Goal: Register for event/course

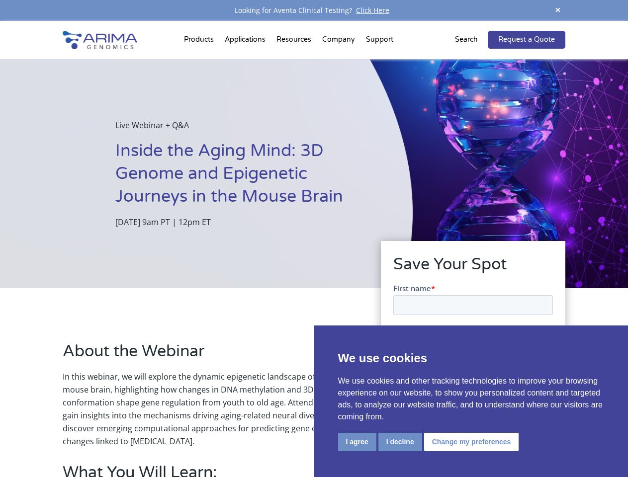
click at [314, 239] on div "Live Webinar + Q&A Inside the Aging Mind: 3D Genome and Epigenetic Journeys in …" at bounding box center [206, 173] width 413 height 229
click at [357, 442] on button "I agree" at bounding box center [357, 442] width 38 height 18
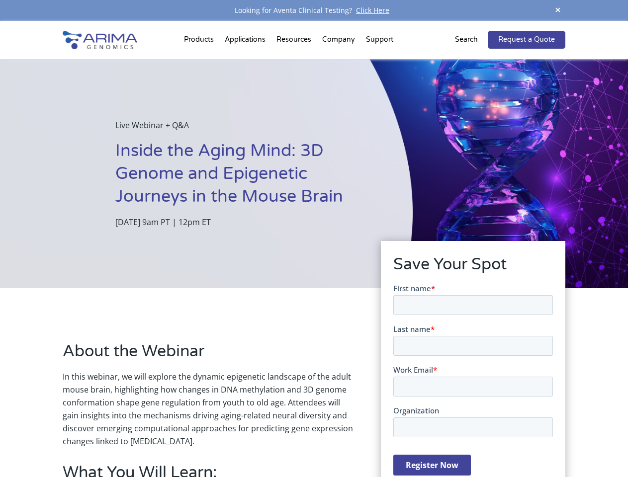
click at [399, 441] on form "First name * Last name * Work Email * Organization Register Now" at bounding box center [473, 383] width 160 height 201
click at [469, 441] on form "First name * Last name * Work Email * Organization Register Now" at bounding box center [473, 383] width 160 height 201
click at [558, 10] on span at bounding box center [557, 10] width 15 height 13
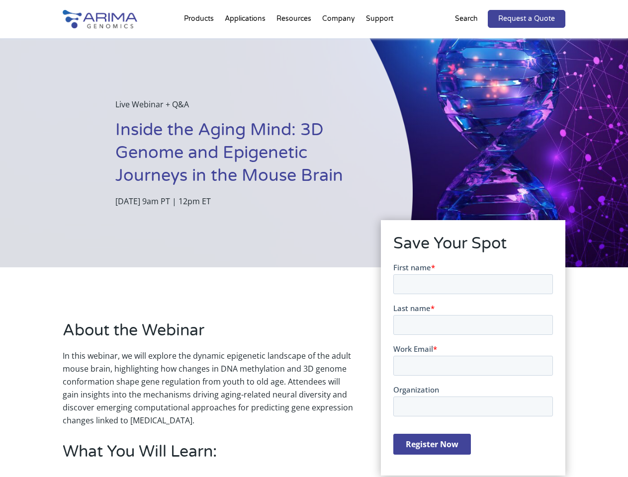
click at [314, 249] on div "Live Webinar + Q&A Inside the Aging Mind: 3D Genome and Epigenetic Journeys in …" at bounding box center [206, 152] width 413 height 229
click at [200, 42] on div "Live Webinar + Q&A Inside the Aging Mind: 3D Genome and Epigenetic Journeys in …" at bounding box center [206, 152] width 413 height 229
click at [295, 42] on div "Live Webinar + Q&A Inside the Aging Mind: 3D Genome and Epigenetic Journeys in …" at bounding box center [206, 152] width 413 height 229
click at [339, 42] on div "Live Webinar + Q&A Inside the Aging Mind: 3D Genome and Epigenetic Journeys in …" at bounding box center [206, 152] width 413 height 229
click at [379, 42] on div "Live Webinar + Q&A Inside the Aging Mind: 3D Genome and Epigenetic Journeys in …" at bounding box center [206, 152] width 413 height 229
